Goal: Find specific page/section: Find specific page/section

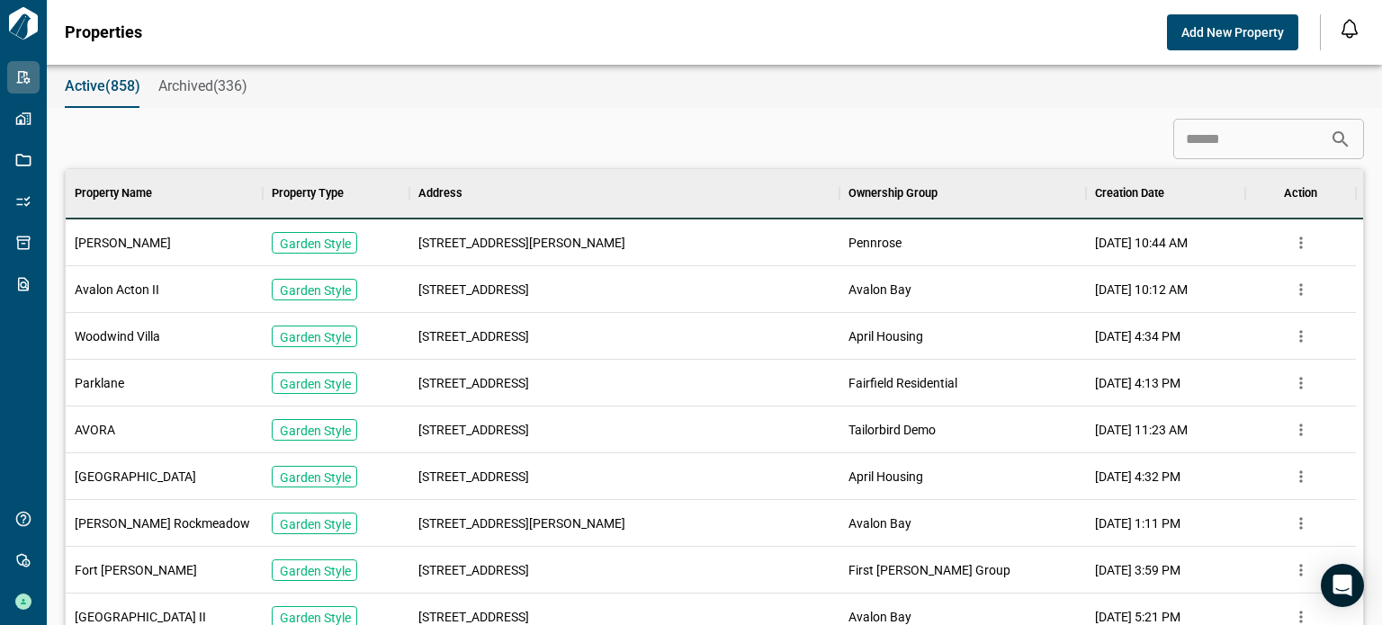
scroll to position [504, 1283]
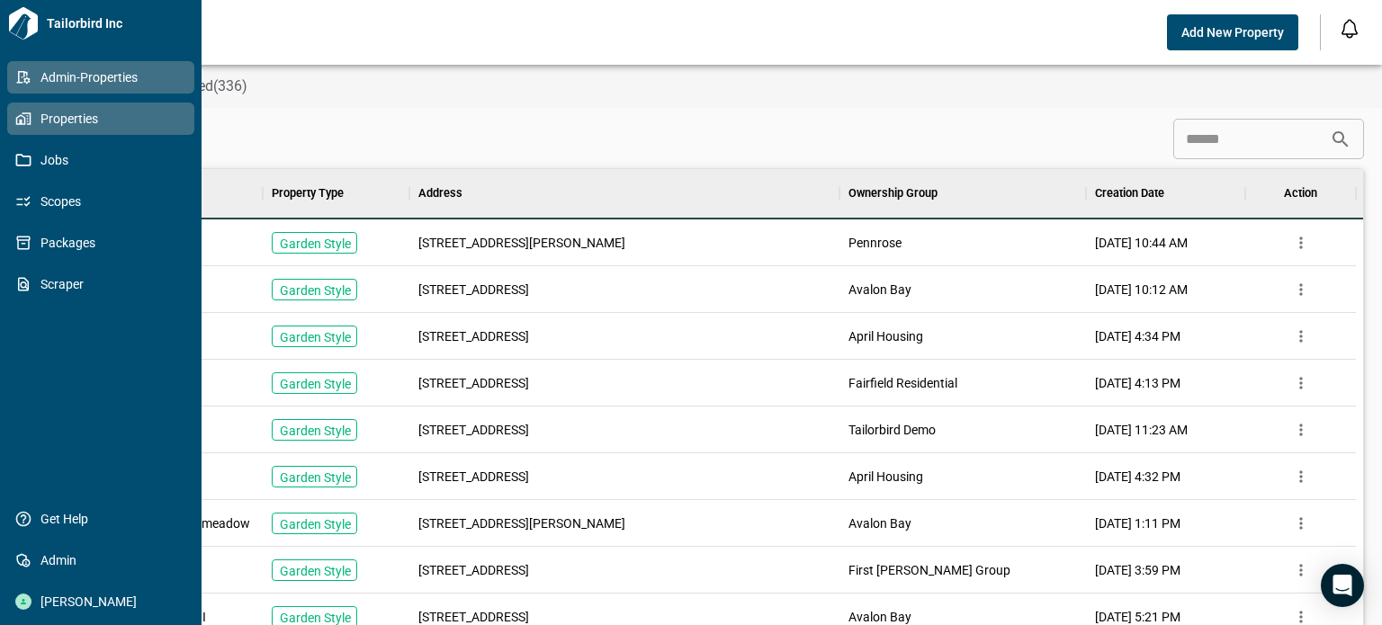
click at [19, 130] on link "Properties" at bounding box center [100, 119] width 187 height 32
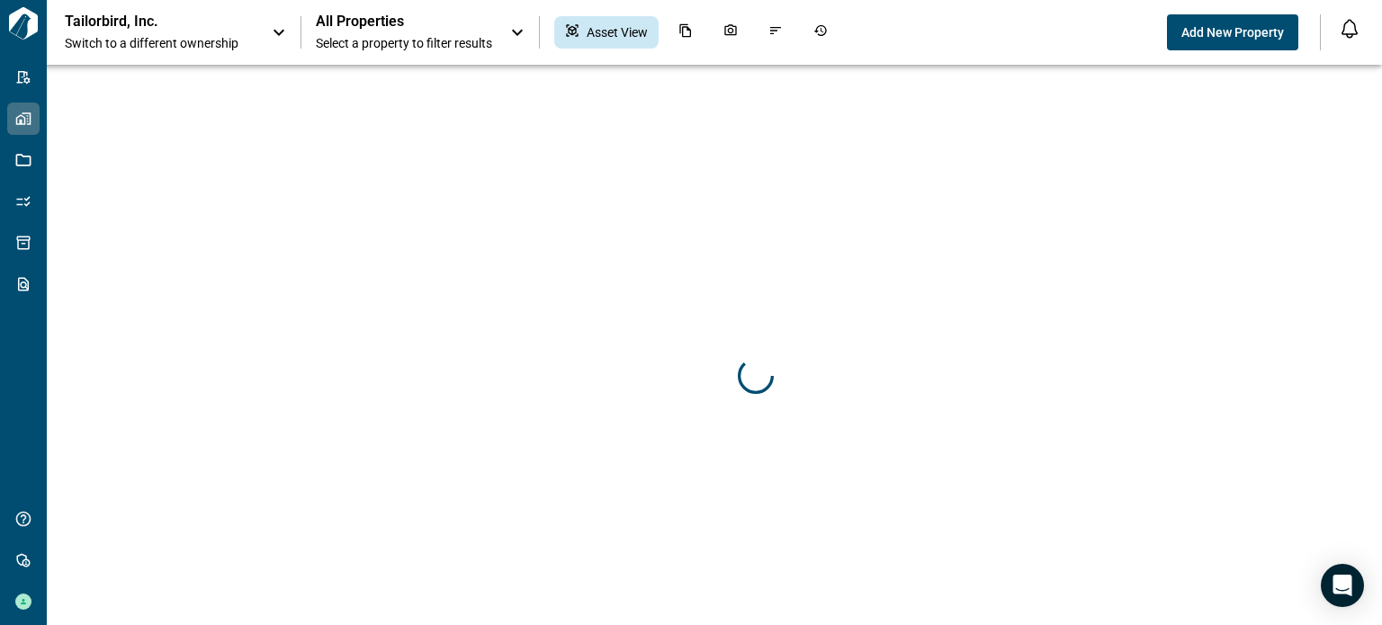
click at [280, 26] on icon at bounding box center [279, 33] width 22 height 22
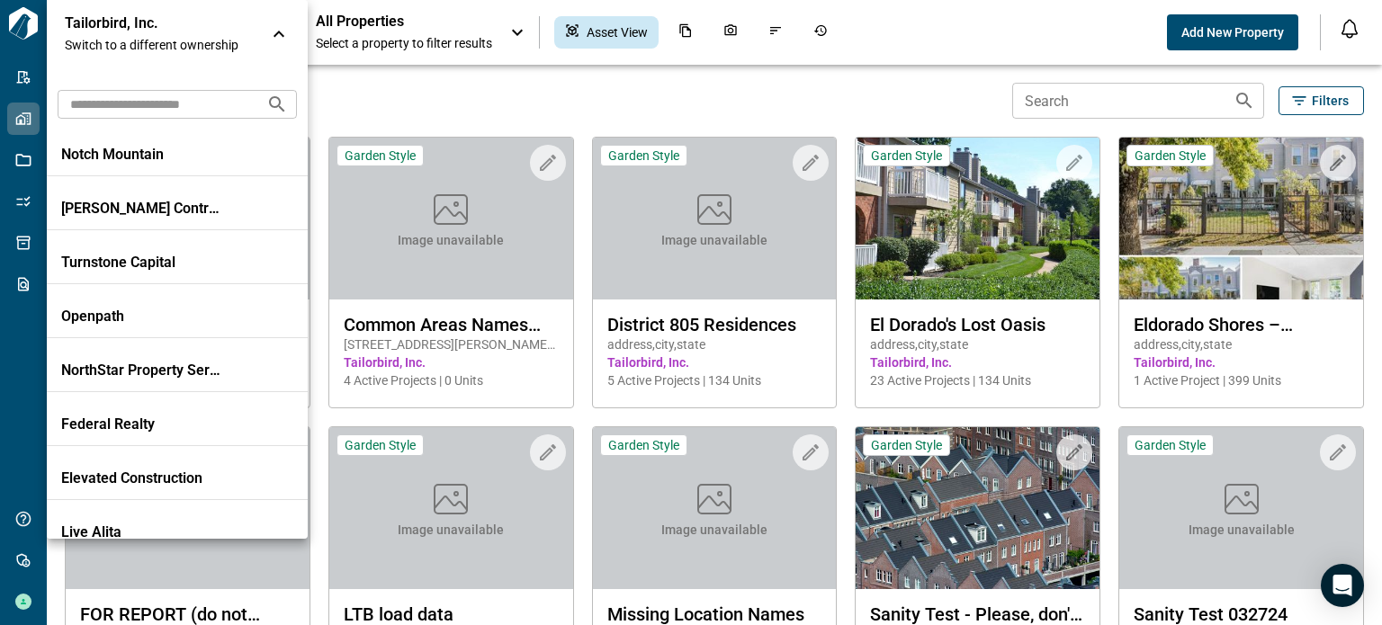
click at [209, 106] on input "text" at bounding box center [155, 103] width 194 height 33
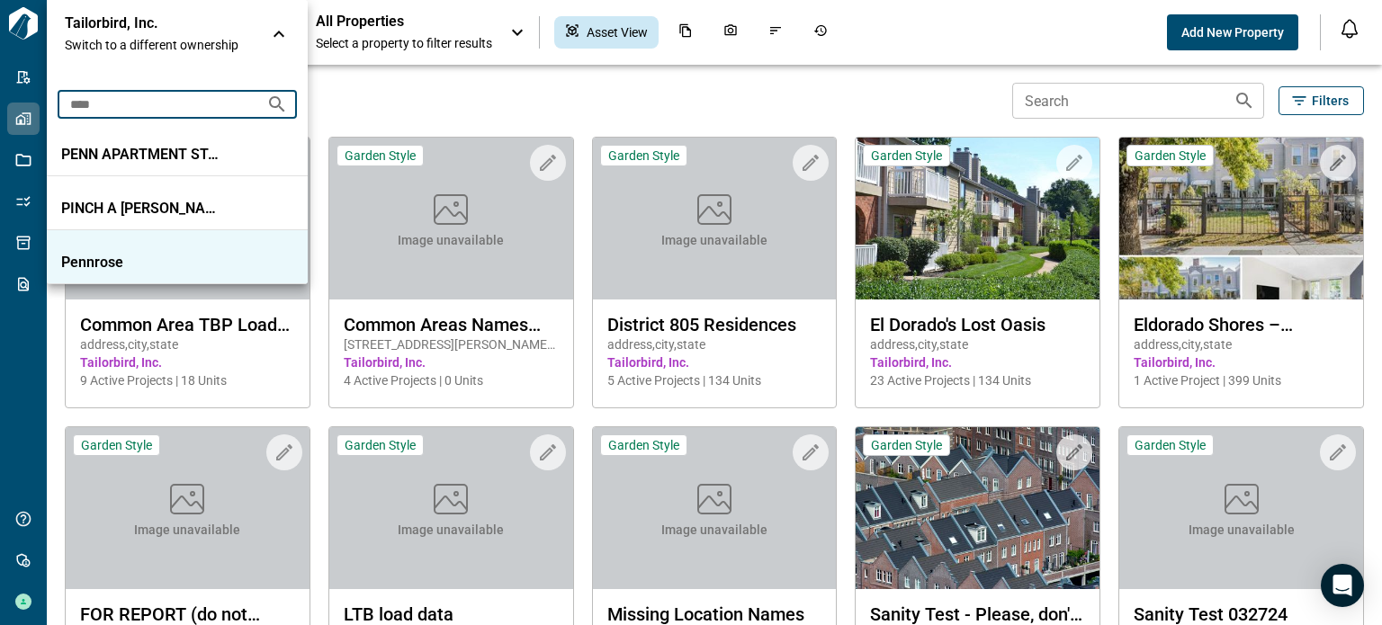
type input "****"
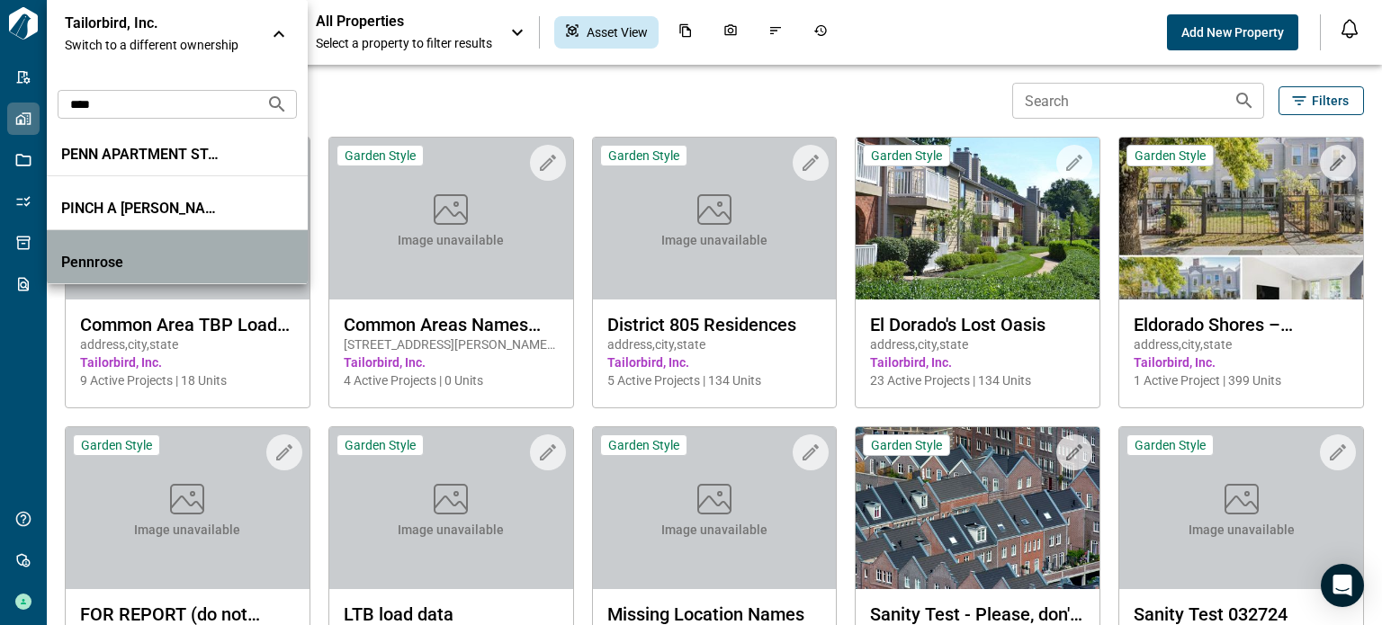
click at [149, 259] on p "Pennrose" at bounding box center [142, 263] width 162 height 18
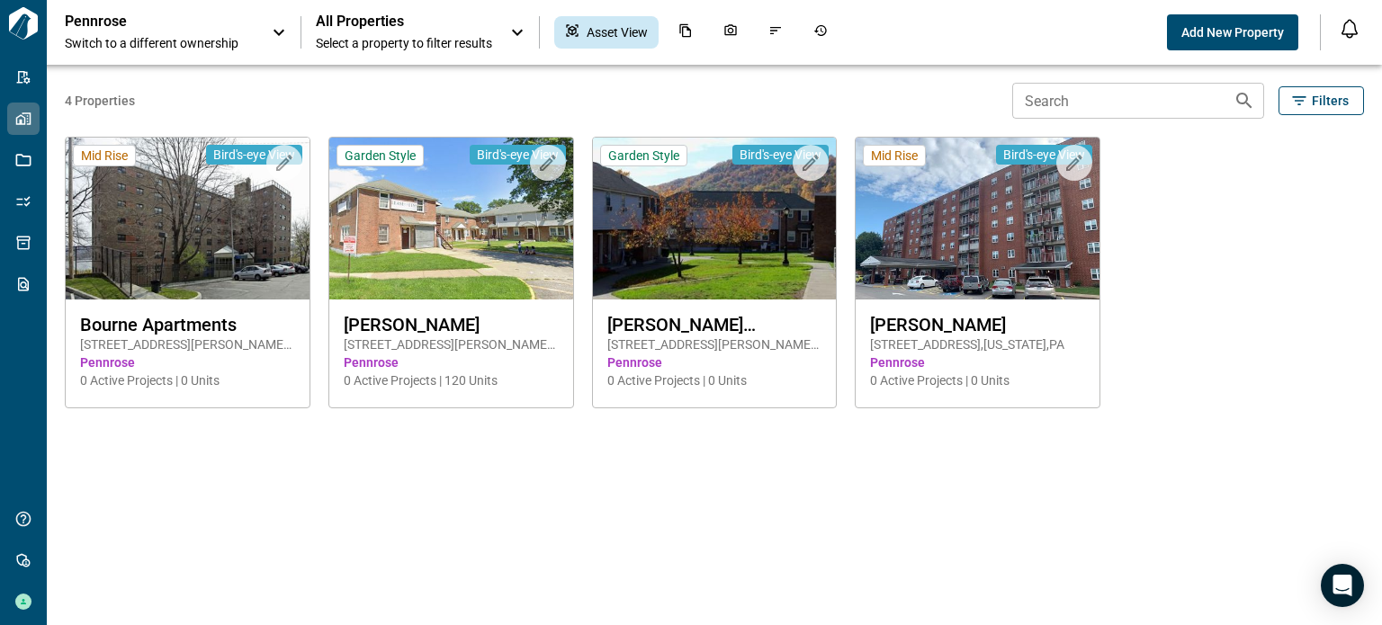
click at [445, 31] on div "All Properties Select a property to filter results" at bounding box center [404, 33] width 176 height 40
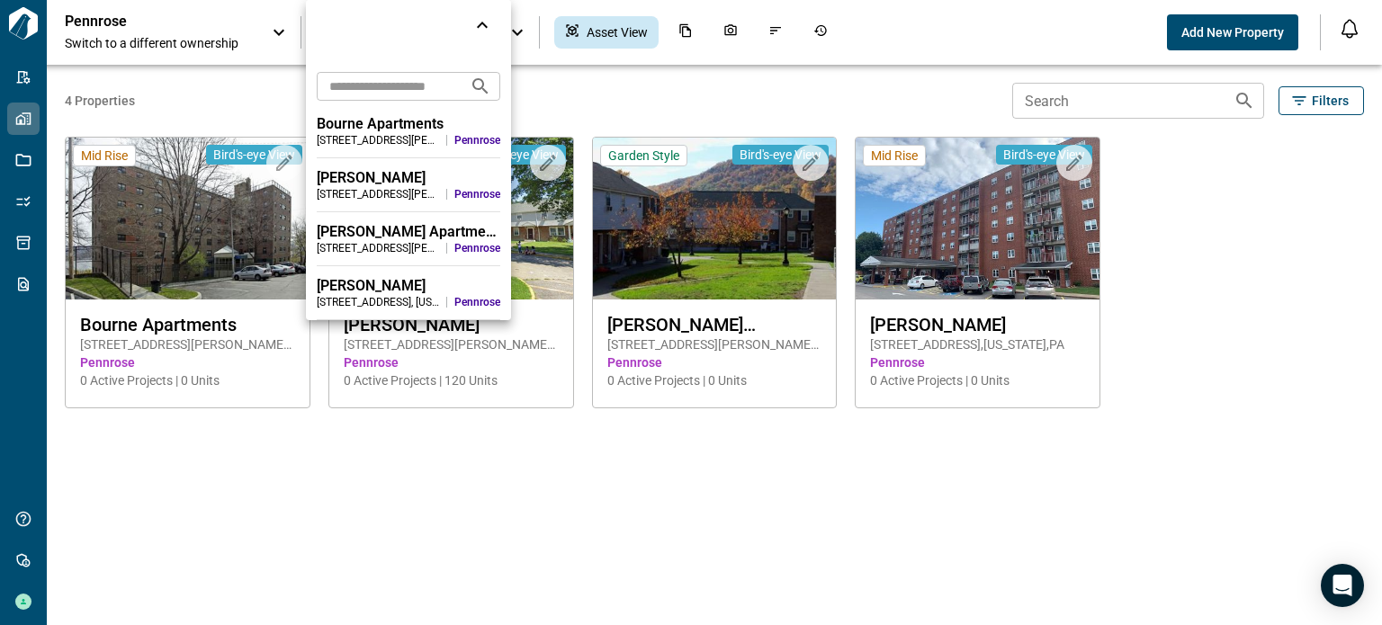
click at [416, 481] on div at bounding box center [691, 312] width 1382 height 625
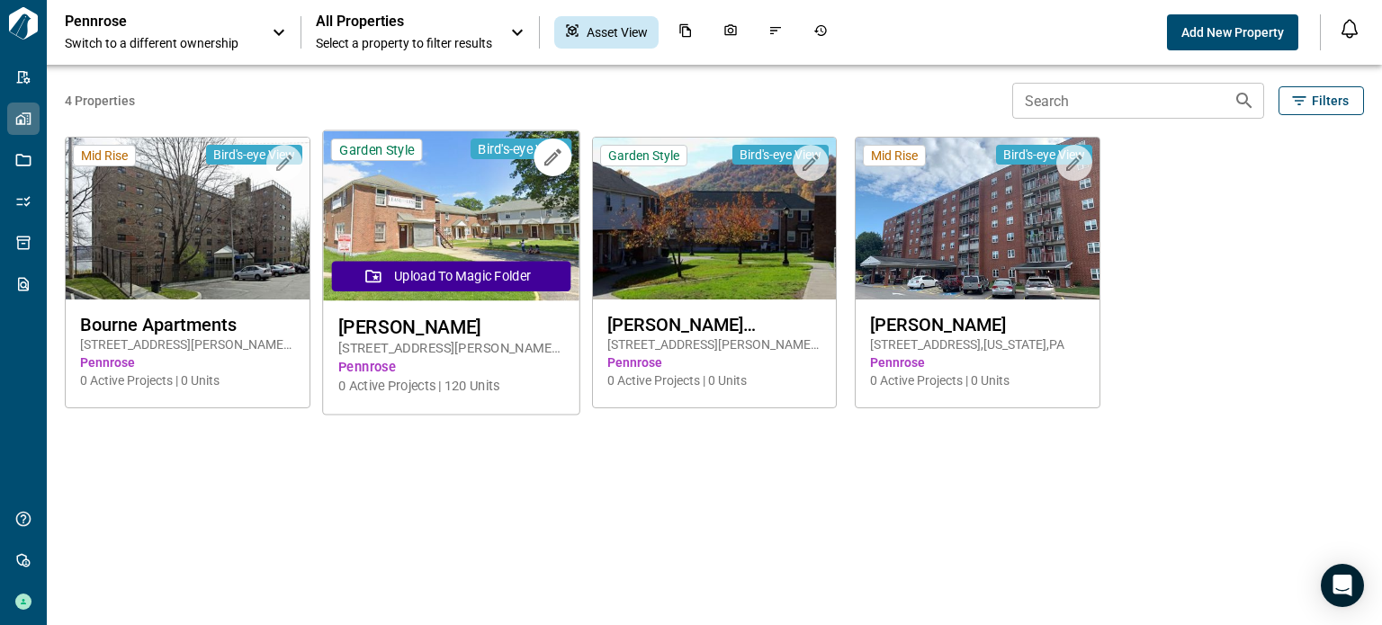
click at [432, 201] on img at bounding box center [451, 216] width 256 height 170
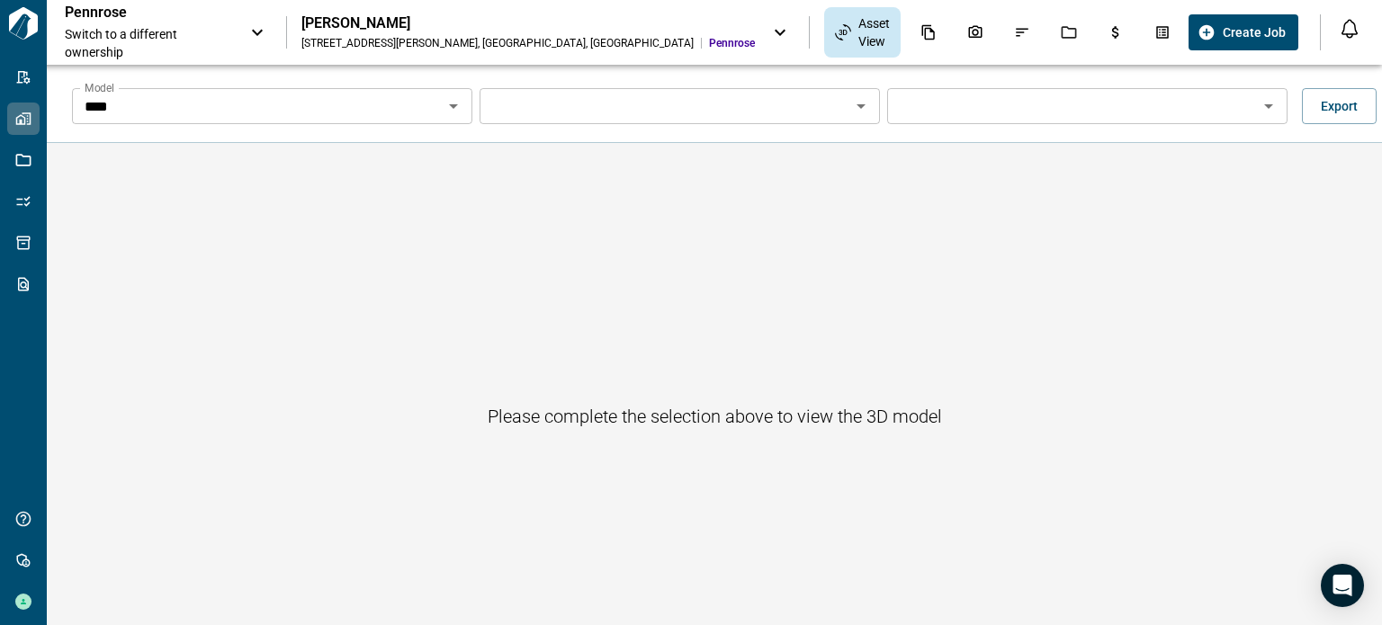
click at [461, 31] on div "[PERSON_NAME]" at bounding box center [528, 23] width 454 height 18
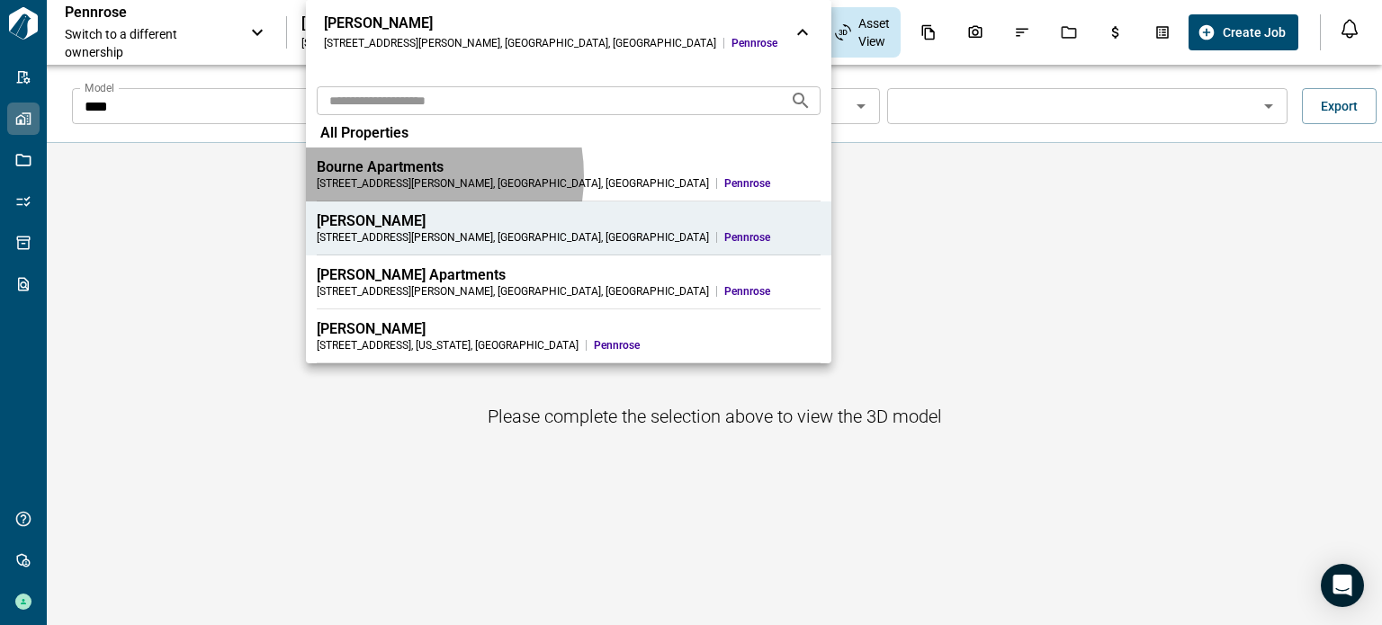
click at [399, 176] on div "[STREET_ADDRESS][PERSON_NAME]" at bounding box center [513, 183] width 392 height 14
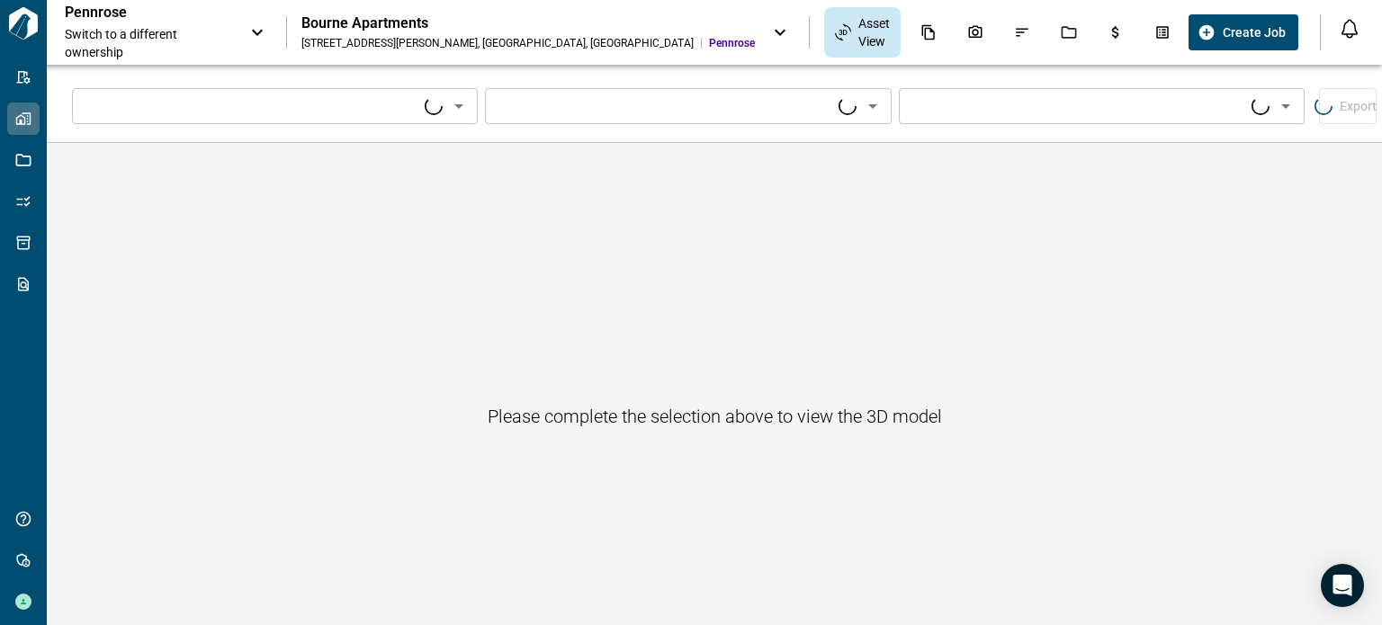
type input "****"
click at [435, 31] on div "Bourne Apartments" at bounding box center [528, 23] width 454 height 18
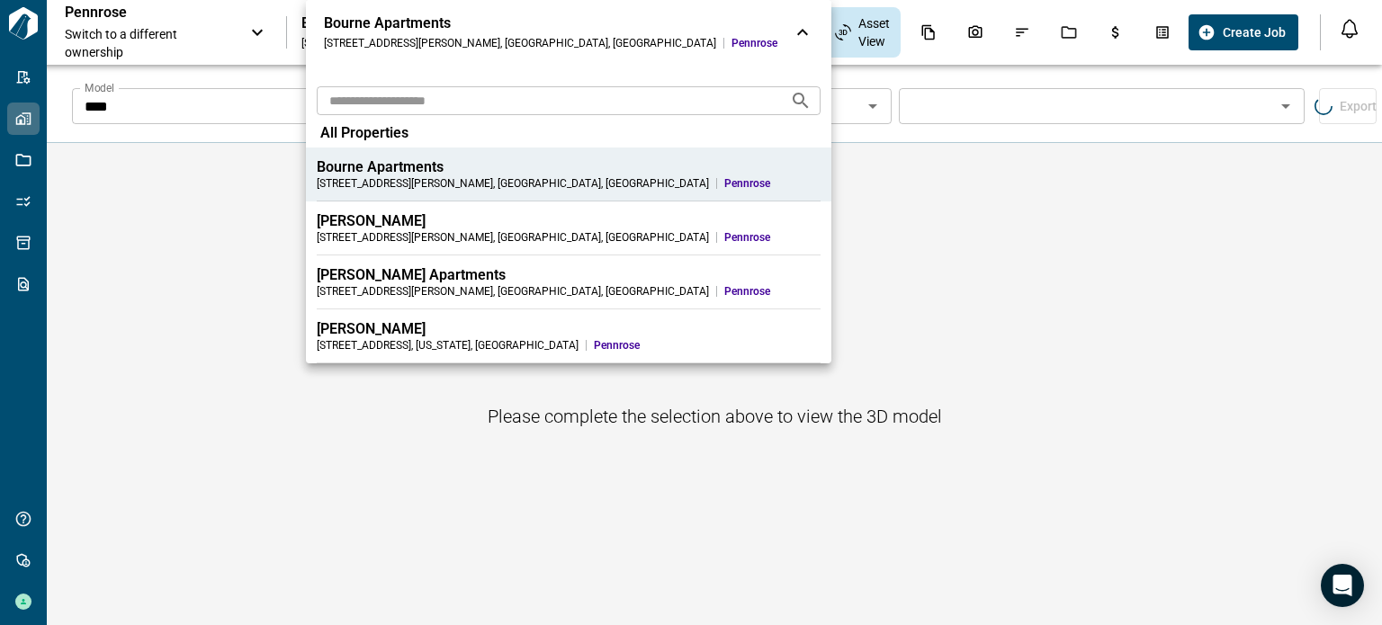
click at [390, 273] on div "[PERSON_NAME] Apartments" at bounding box center [569, 275] width 504 height 18
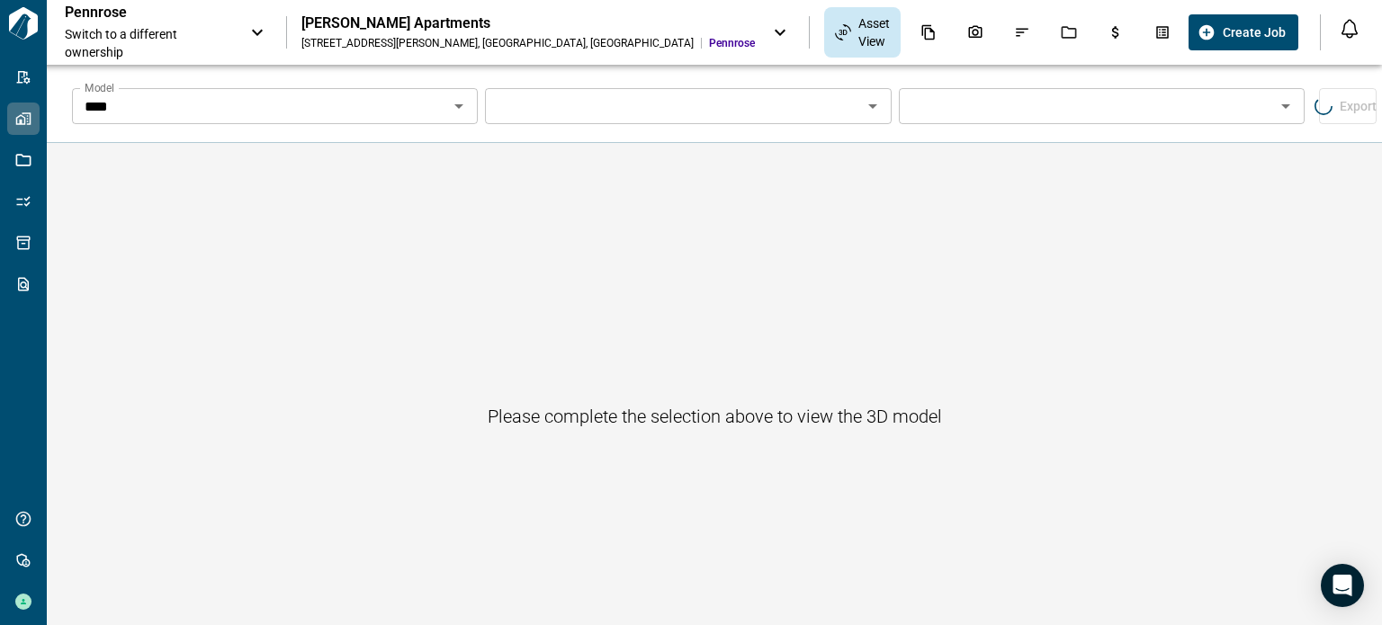
click at [576, 118] on input "Model" at bounding box center [672, 106] width 365 height 25
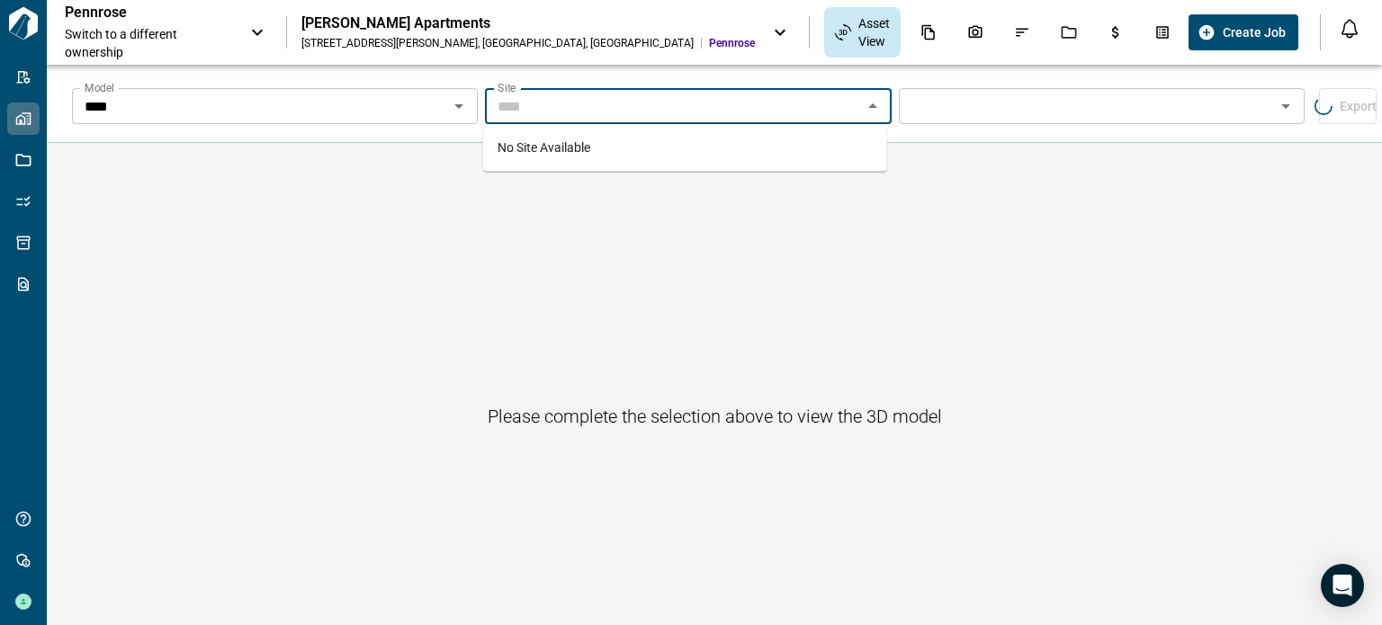
click at [422, 103] on input "****" at bounding box center [259, 106] width 365 height 25
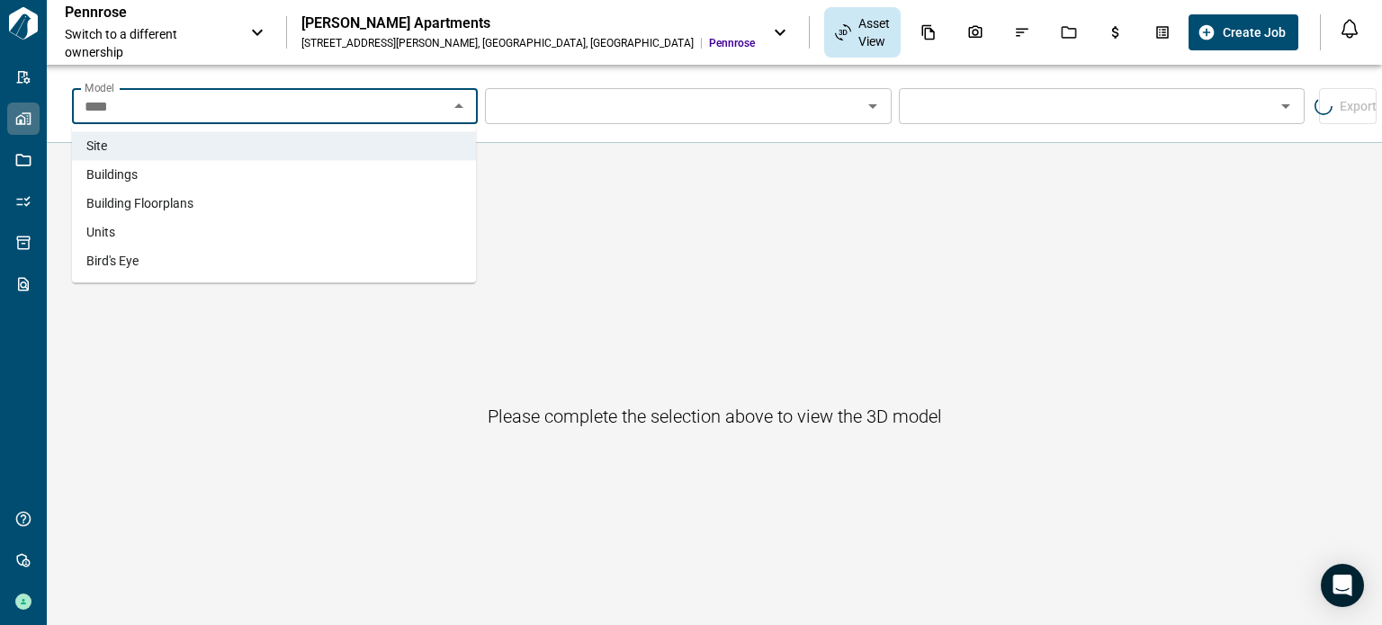
click at [270, 178] on li "Buildings" at bounding box center [274, 174] width 404 height 29
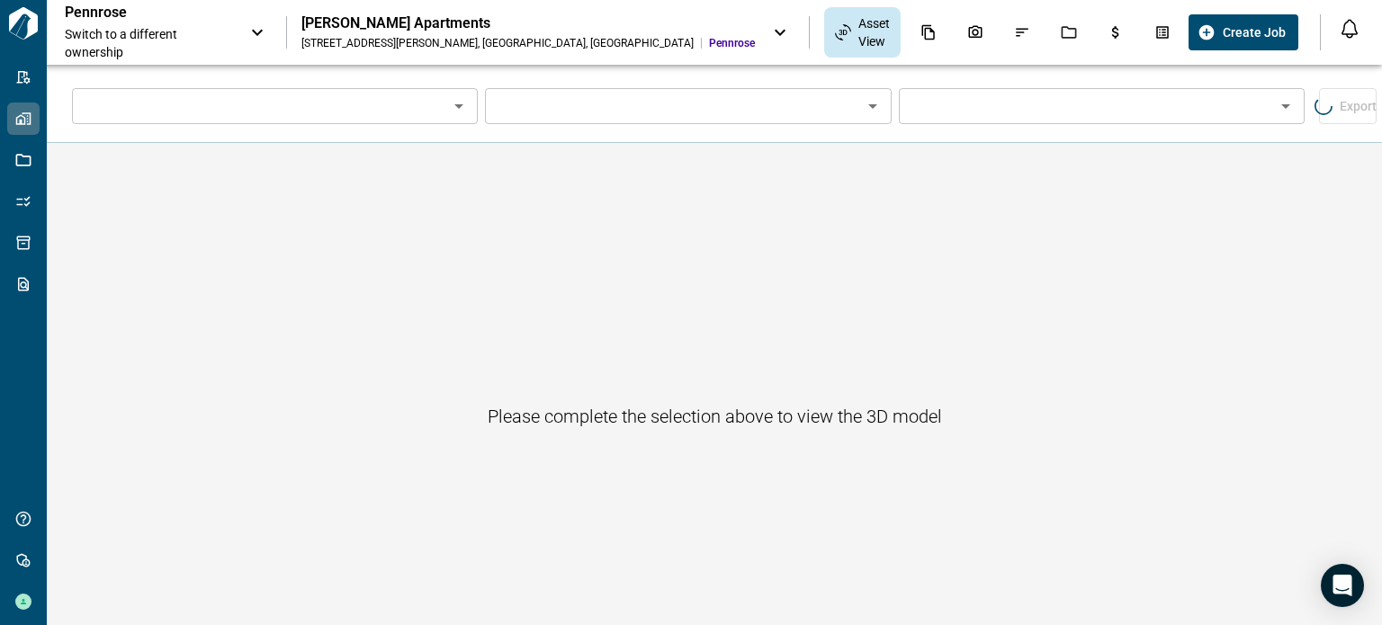
type input "*********"
click at [385, 114] on input "*********" at bounding box center [259, 106] width 365 height 25
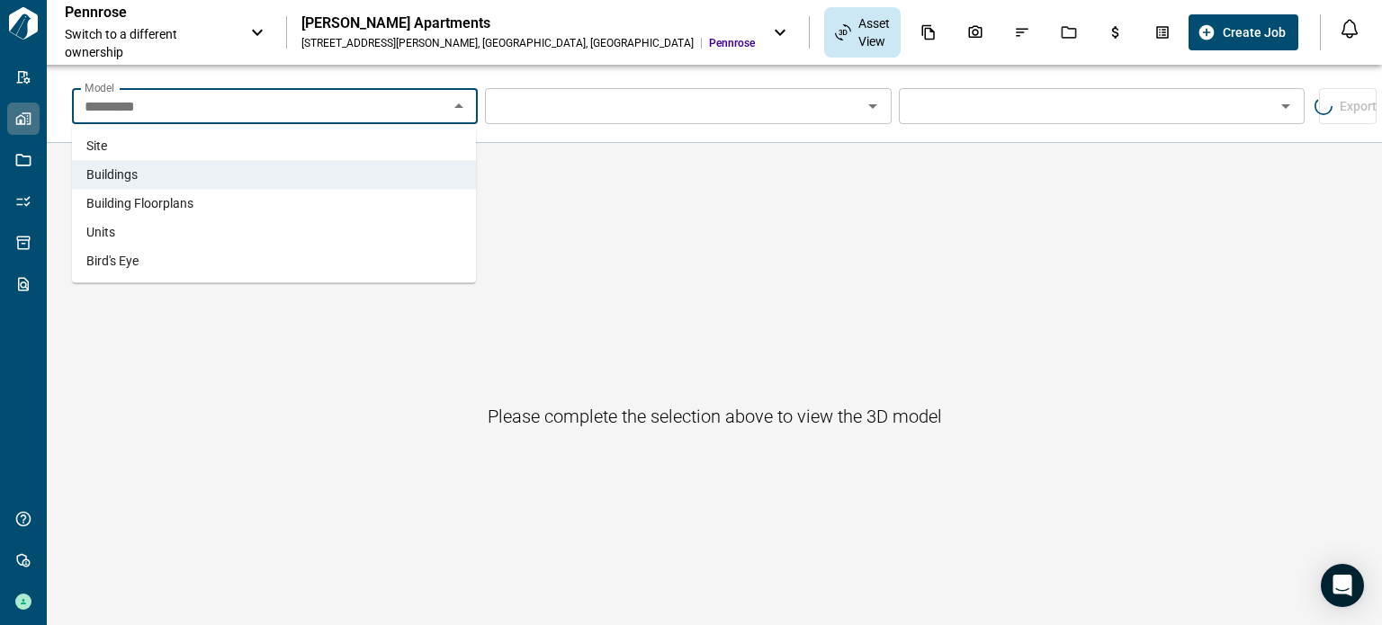
click at [273, 200] on li "Building Floorplans" at bounding box center [274, 203] width 404 height 29
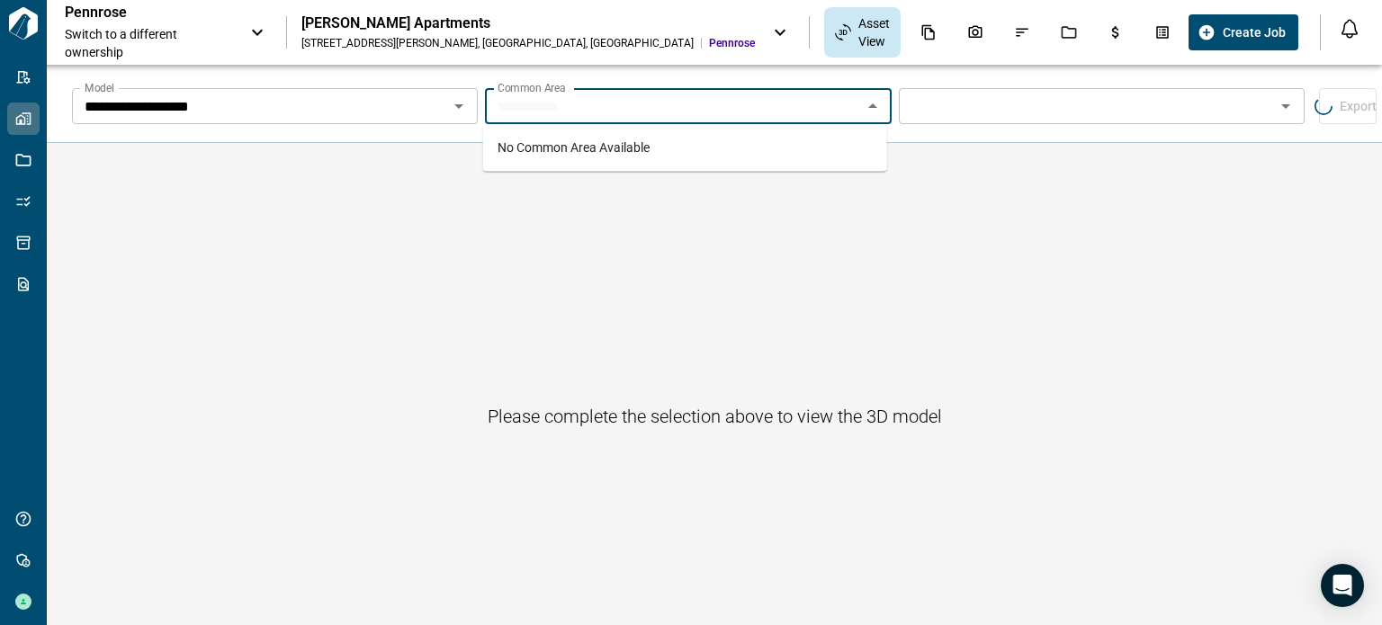
click at [652, 102] on input "Model" at bounding box center [672, 106] width 365 height 25
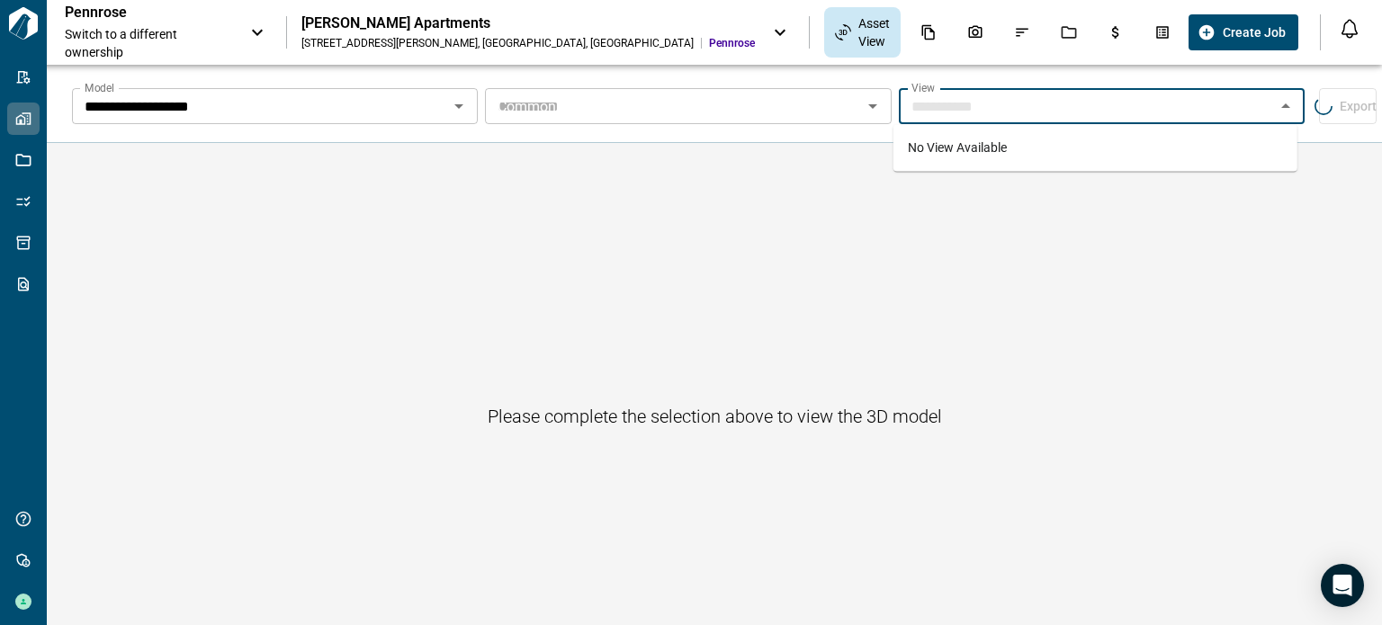
click at [967, 110] on input "Model" at bounding box center [1086, 106] width 365 height 25
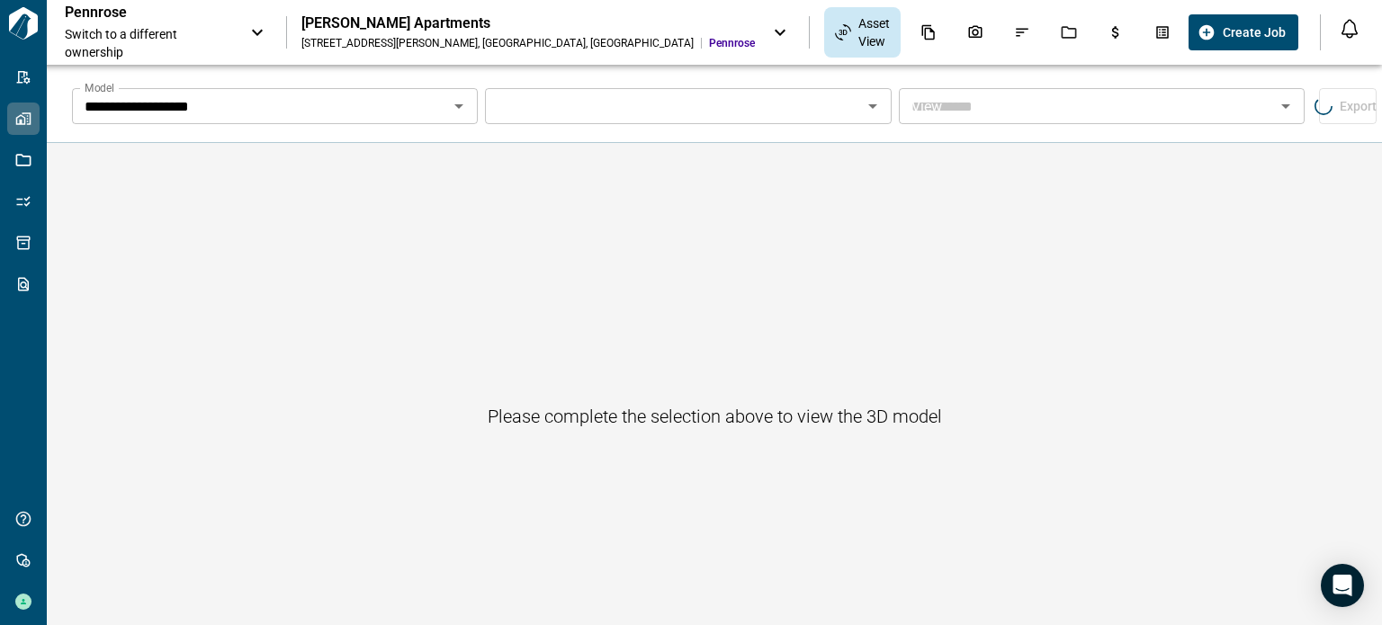
click at [379, 24] on div "[PERSON_NAME] Apartments" at bounding box center [528, 23] width 454 height 18
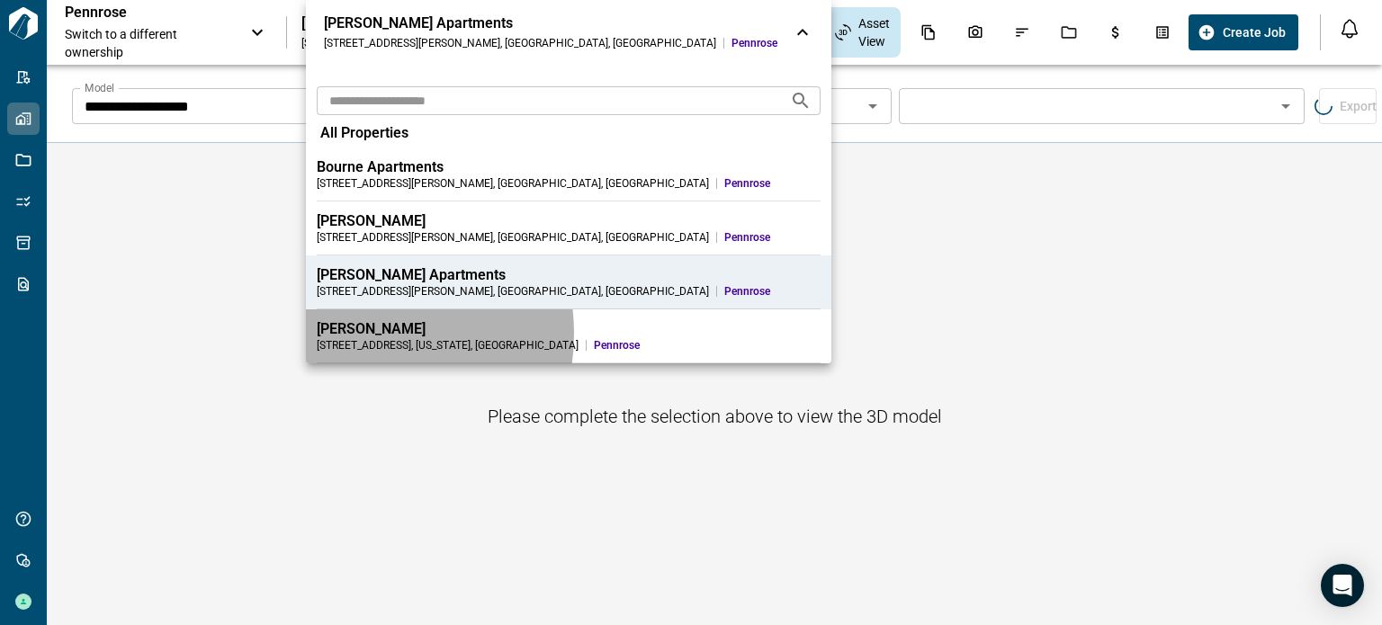
click at [350, 334] on div "[PERSON_NAME]" at bounding box center [569, 329] width 504 height 18
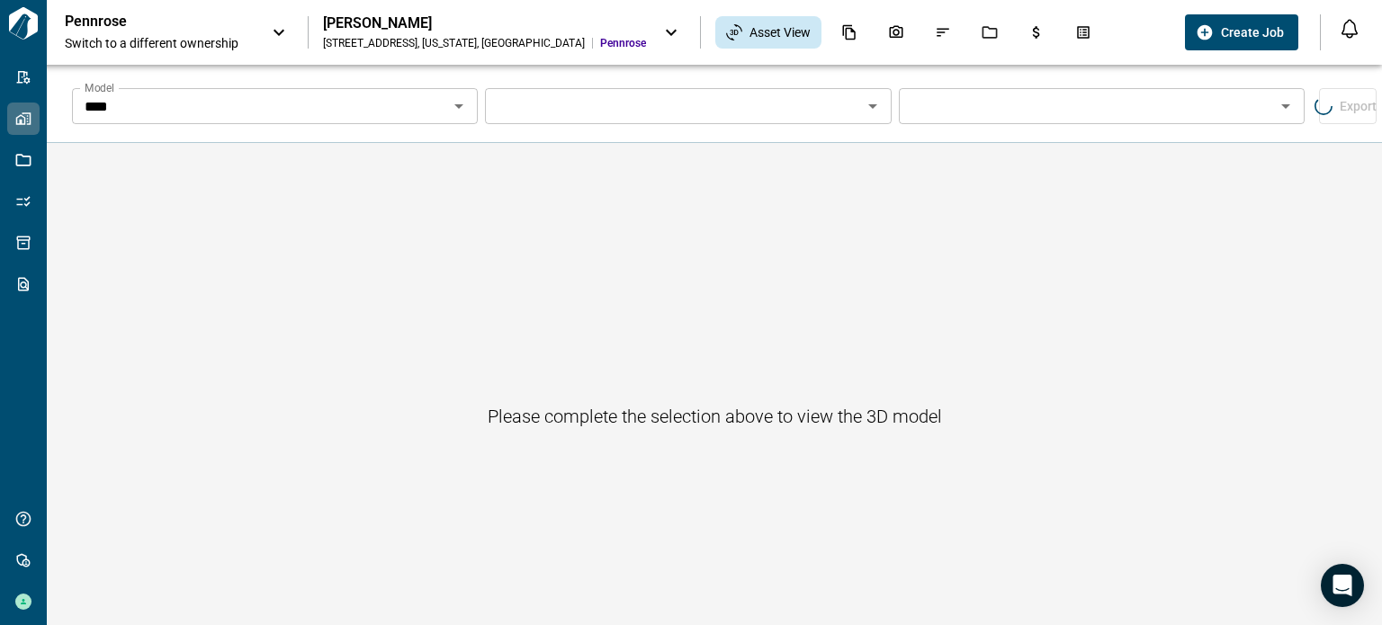
click at [580, 100] on input "Model" at bounding box center [672, 106] width 365 height 25
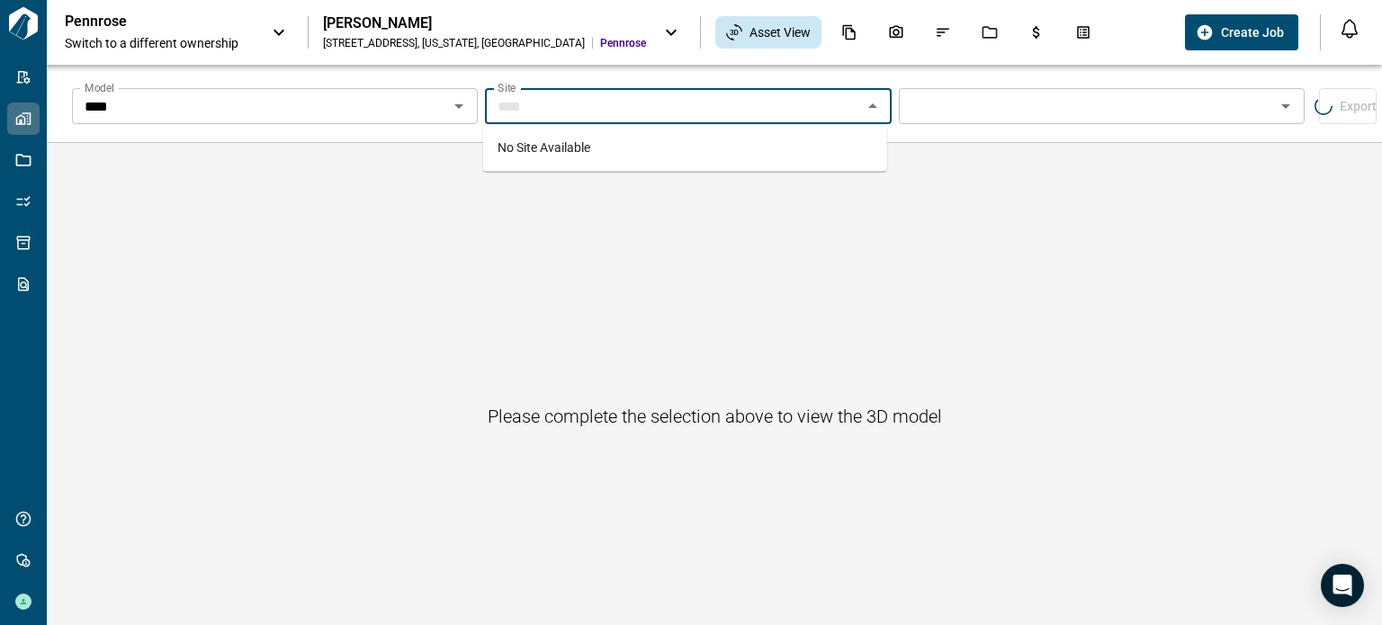
click at [562, 104] on input "Model" at bounding box center [672, 106] width 365 height 25
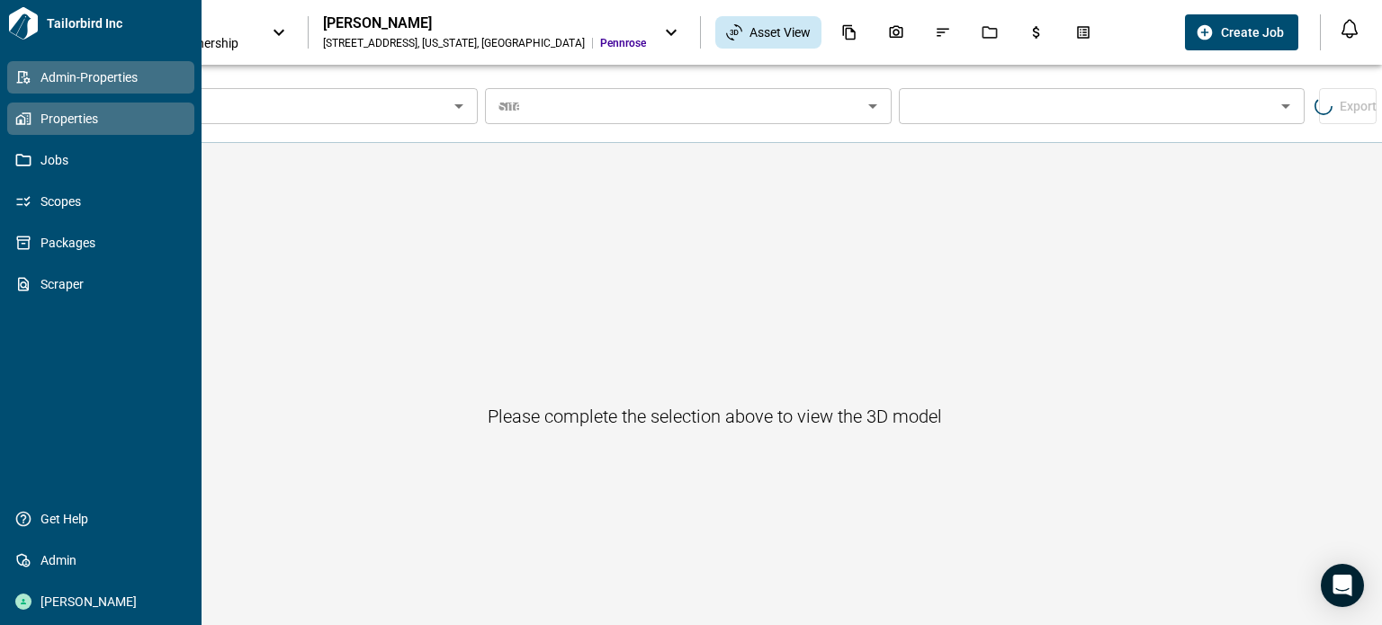
click at [11, 77] on link "Admin-Properties" at bounding box center [100, 77] width 187 height 32
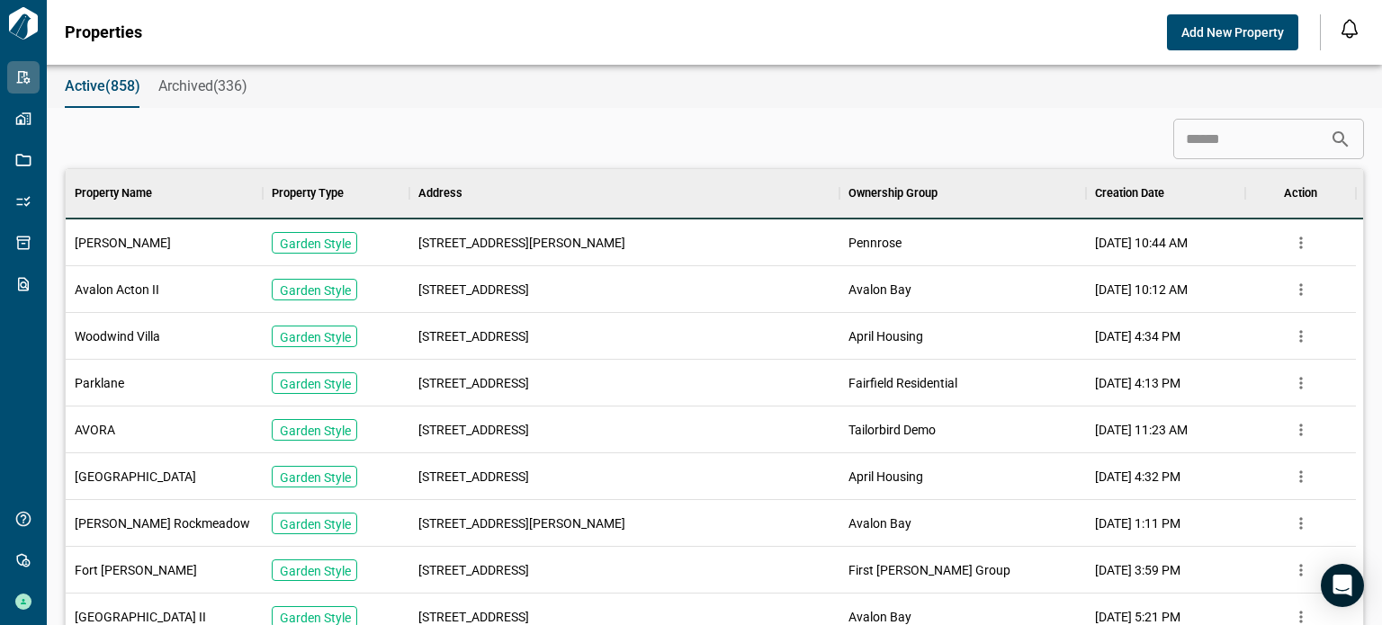
scroll to position [14, 7]
click at [1237, 132] on input at bounding box center [1252, 139] width 157 height 36
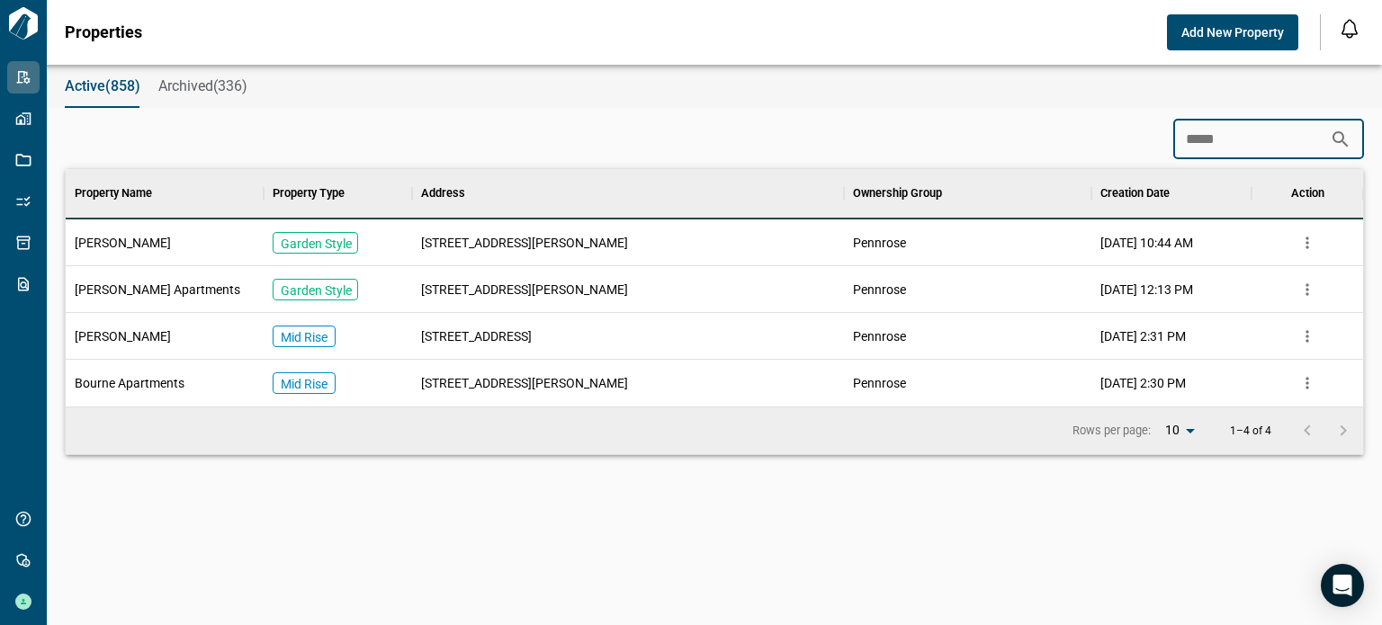
scroll to position [223, 1291]
type input "*****"
click at [421, 287] on span "[STREET_ADDRESS][PERSON_NAME]" at bounding box center [524, 290] width 207 height 18
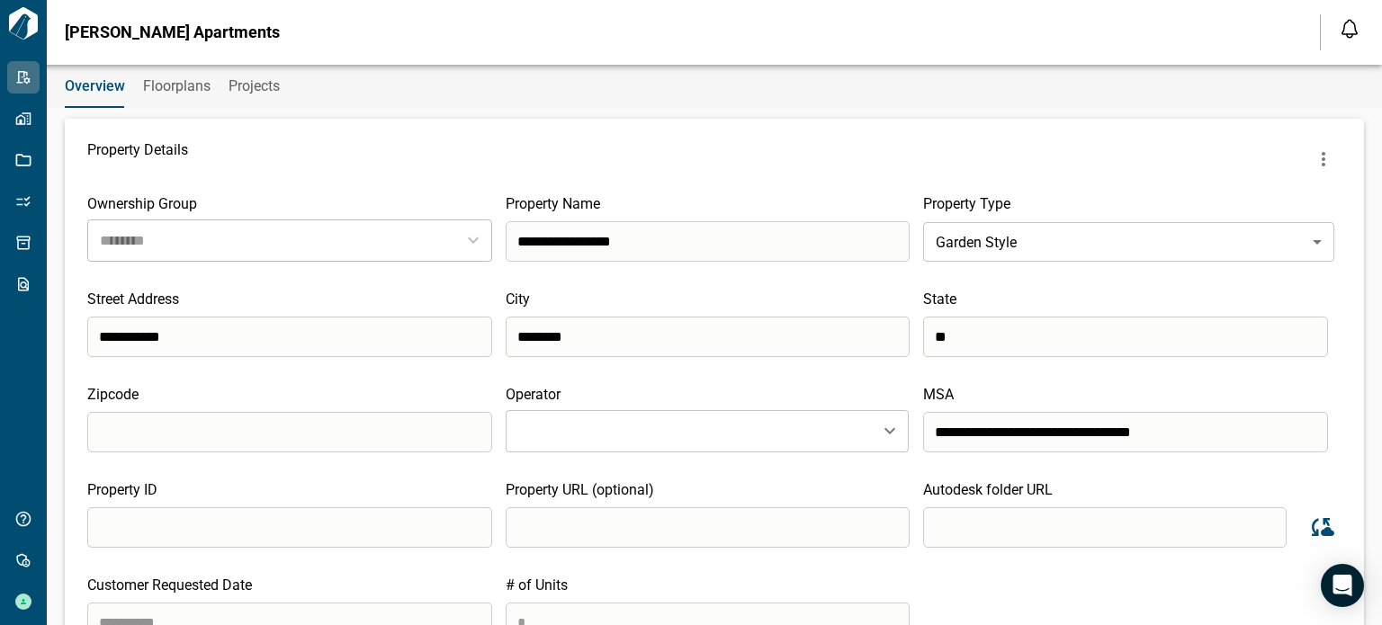
click at [155, 82] on span "Floorplans" at bounding box center [176, 86] width 67 height 18
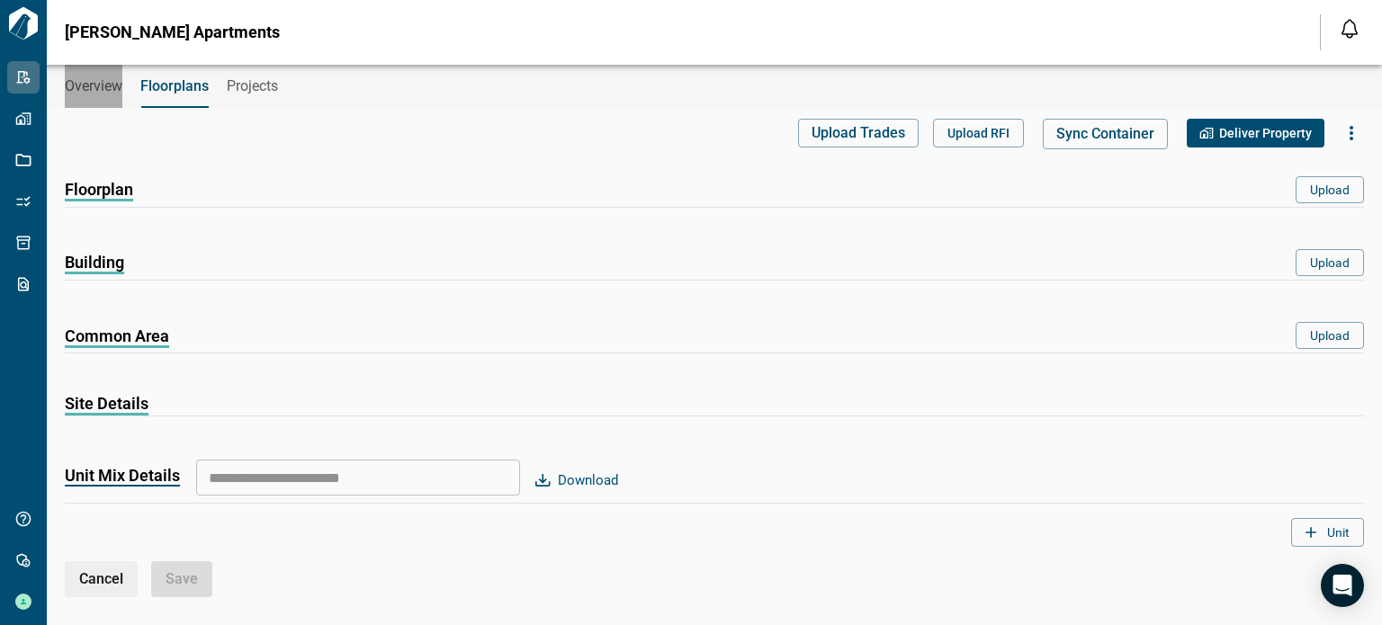
click at [116, 85] on span "Overview" at bounding box center [94, 86] width 58 height 18
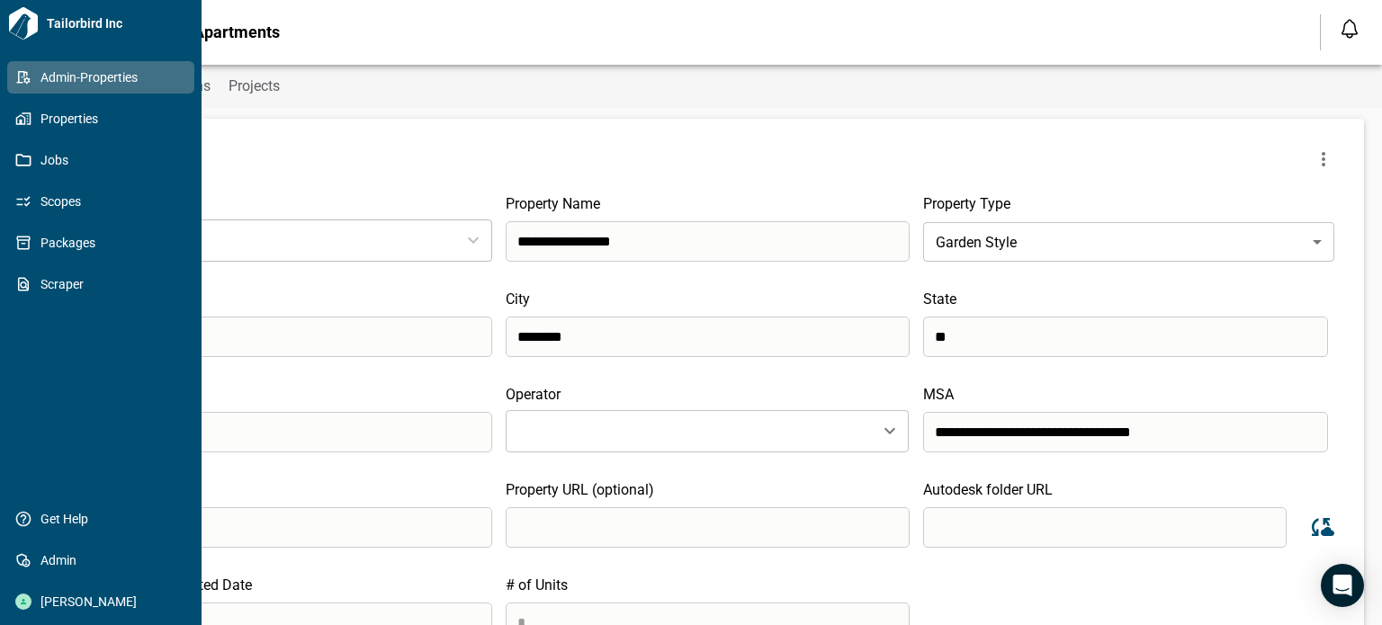
click at [11, 82] on link "Admin-Properties" at bounding box center [100, 77] width 187 height 32
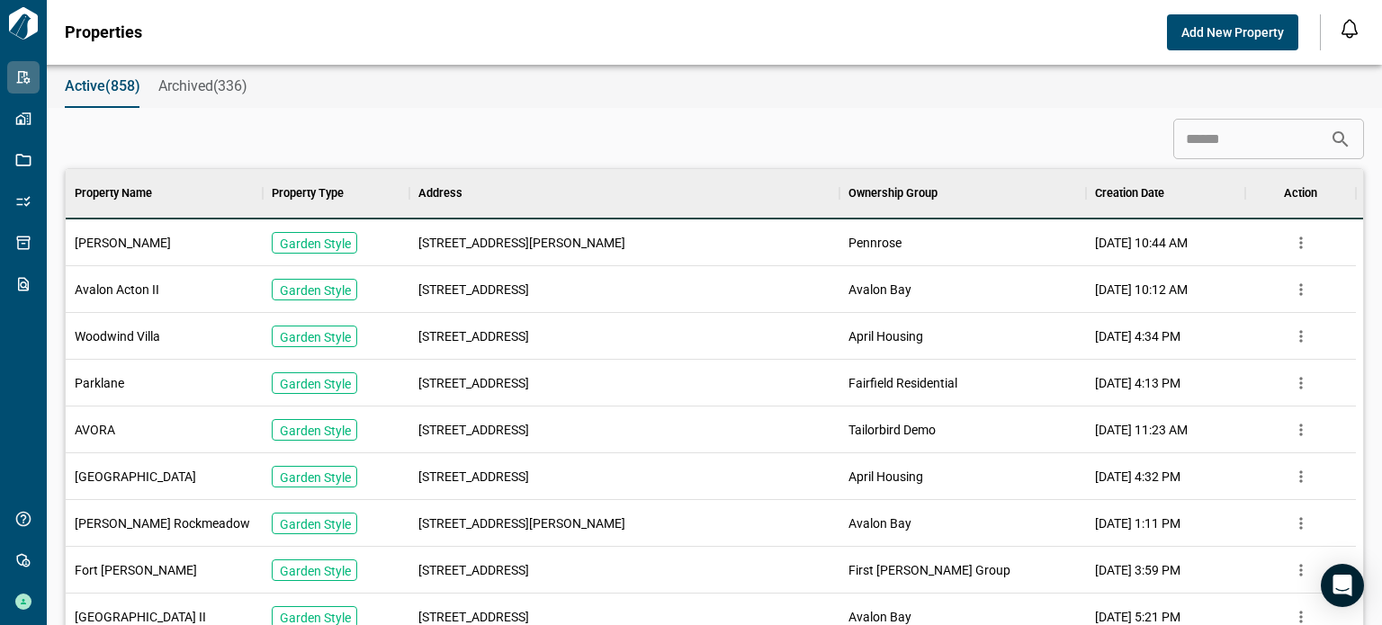
scroll to position [504, 1283]
